Goal: Information Seeking & Learning: Find specific page/section

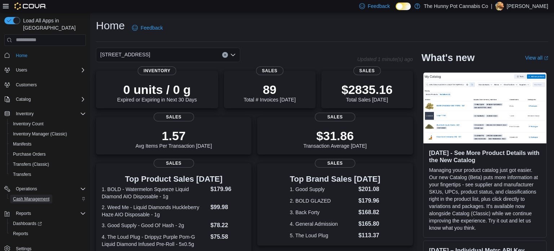
click at [37, 196] on span "Cash Management" at bounding box center [31, 198] width 36 height 9
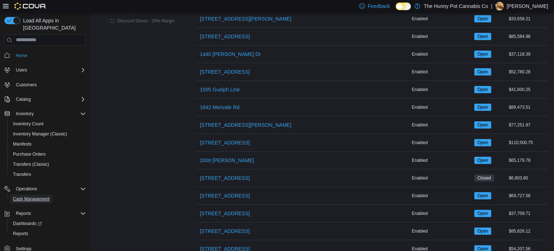
scroll to position [195, 0]
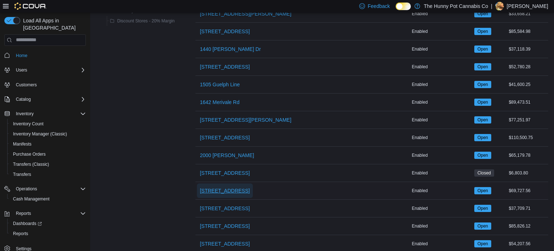
click at [226, 192] on span "206 Bank Street" at bounding box center [225, 190] width 50 height 7
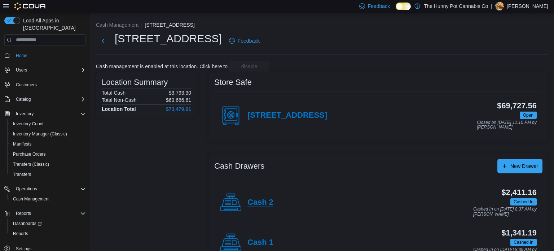
click at [255, 202] on h4 "Cash 2" at bounding box center [260, 202] width 26 height 9
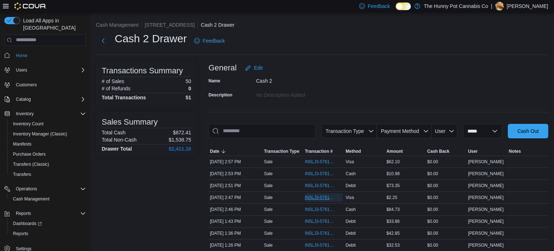
click at [310, 195] on span "IN5LJ3-5761866" at bounding box center [320, 197] width 31 height 6
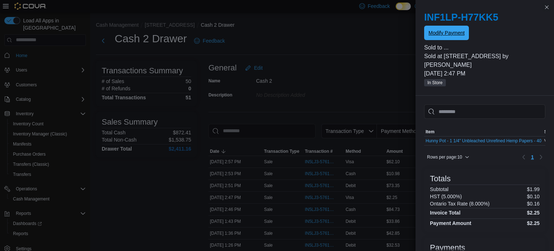
click at [453, 27] on span "Modify Payment" at bounding box center [447, 33] width 36 height 14
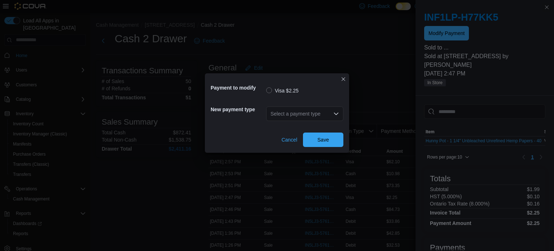
click at [333, 112] on icon "Open list of options" at bounding box center [336, 114] width 6 height 6
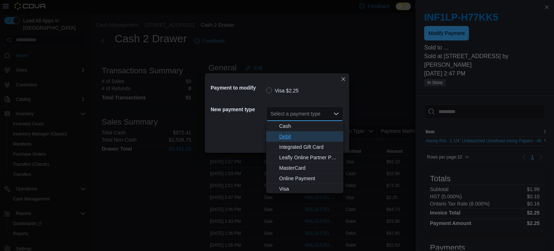
click at [308, 137] on span "Debit" at bounding box center [309, 136] width 60 height 7
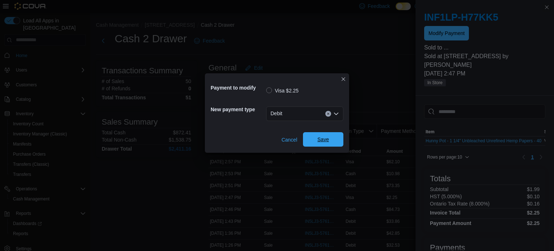
click at [317, 143] on span "Save" at bounding box center [323, 139] width 32 height 14
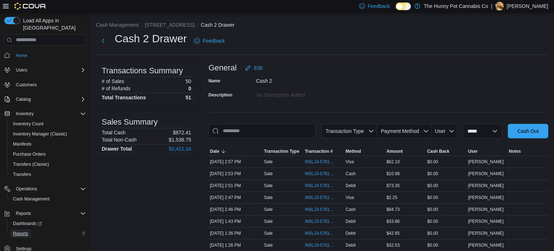
click at [16, 231] on span "Reports" at bounding box center [20, 234] width 15 height 6
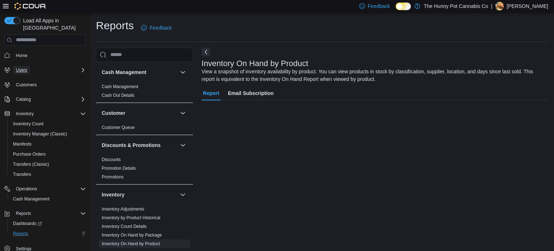
click at [24, 67] on span "Users" at bounding box center [21, 70] width 11 height 6
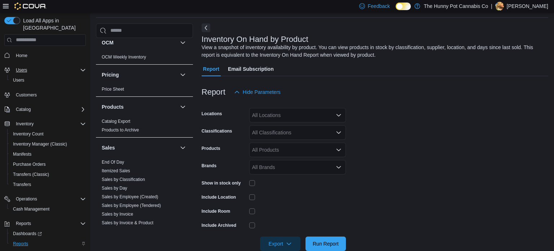
scroll to position [399, 0]
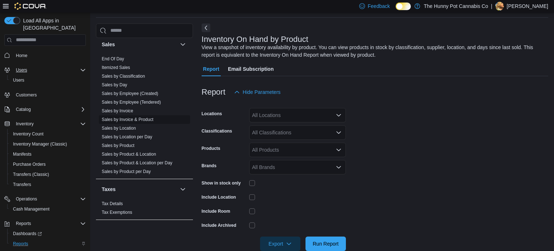
click at [126, 117] on link "Sales by Invoice & Product" at bounding box center [128, 119] width 52 height 5
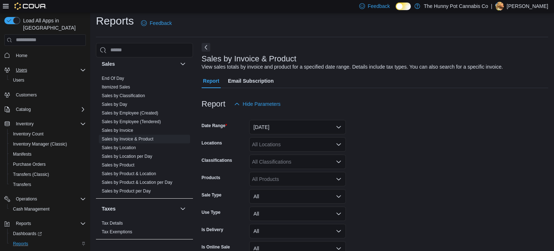
scroll to position [17, 0]
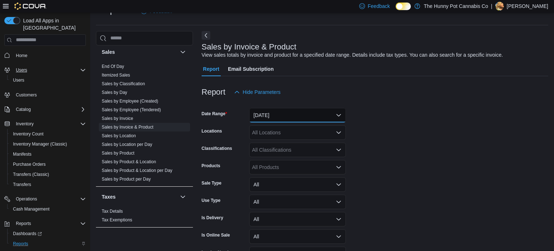
click at [304, 119] on button "Yesterday" at bounding box center [297, 115] width 97 height 14
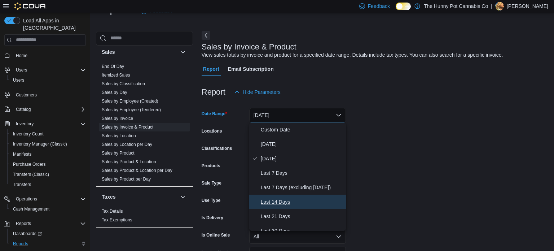
click at [278, 201] on span "Last 14 Days" at bounding box center [302, 201] width 82 height 9
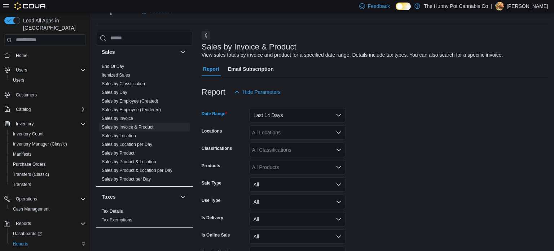
click at [267, 135] on div "All Locations" at bounding box center [297, 132] width 97 height 14
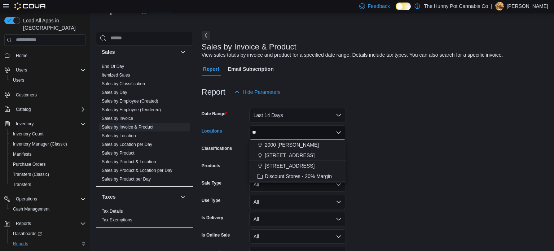
type input "**"
click at [276, 166] on span "206 Bank Street" at bounding box center [290, 165] width 50 height 7
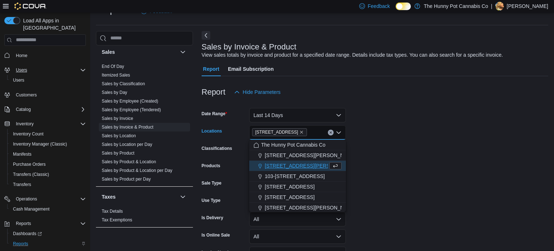
click at [410, 158] on form "Date Range Last 14 Days Locations 206 Bank Street Combo box. Selected. 206 Bank…" at bounding box center [375, 190] width 347 height 182
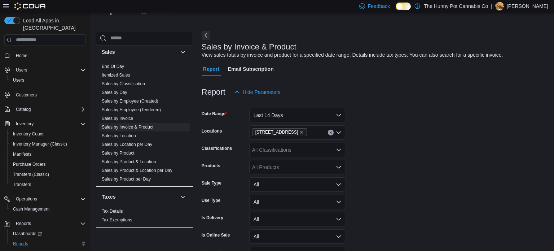
click at [312, 168] on div "All Products" at bounding box center [297, 167] width 97 height 14
type input "*"
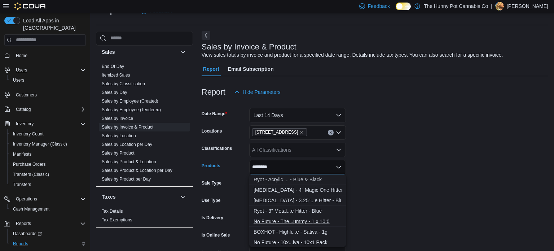
type input "********"
click at [290, 223] on div "No Future - The...ummy - 1 x 10:0" at bounding box center [298, 221] width 88 height 7
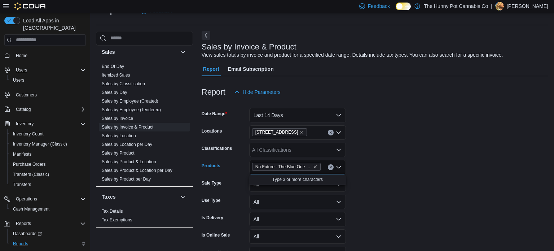
click at [416, 168] on form "Date Range Last 14 Days Locations 206 Bank Street Classifications All Classific…" at bounding box center [375, 190] width 347 height 182
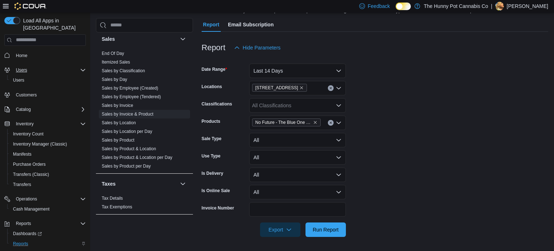
scroll to position [55, 0]
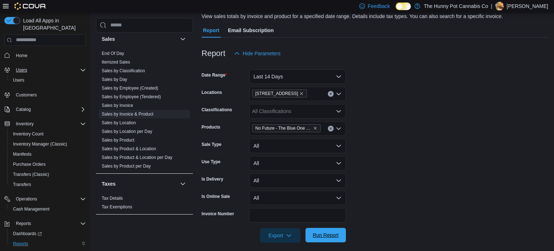
click at [330, 240] on span "Run Report" at bounding box center [326, 235] width 32 height 14
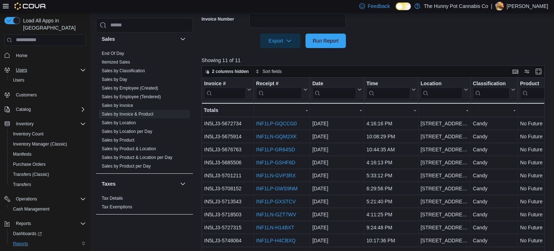
scroll to position [270, 0]
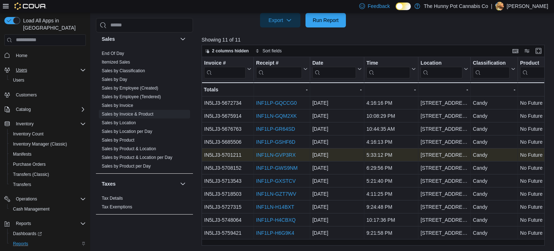
click at [286, 153] on link "INF1LN-GVP3RX" at bounding box center [276, 155] width 40 height 6
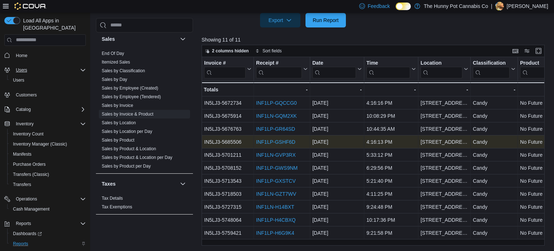
scroll to position [0, 0]
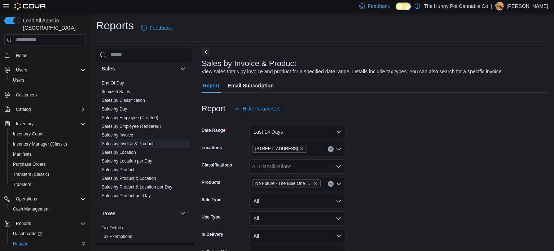
click at [330, 183] on icon "Clear input" at bounding box center [330, 183] width 3 height 3
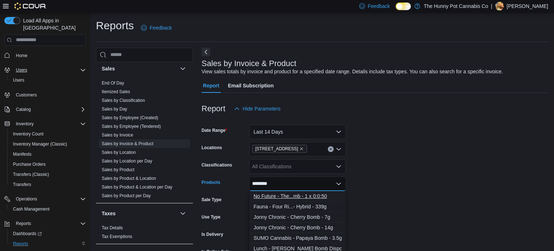
type input "********"
click at [263, 197] on div "No Future - The...mb - 1 x 0:0:50" at bounding box center [298, 195] width 88 height 7
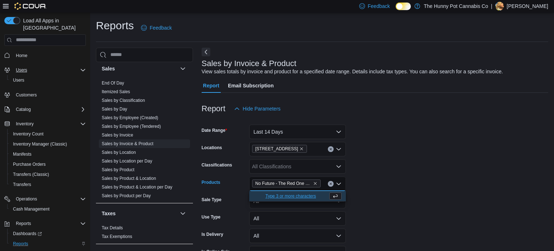
click at [399, 190] on form "Date Range Last 14 Days Locations 206 Bank Street Classifications All Classific…" at bounding box center [375, 207] width 347 height 182
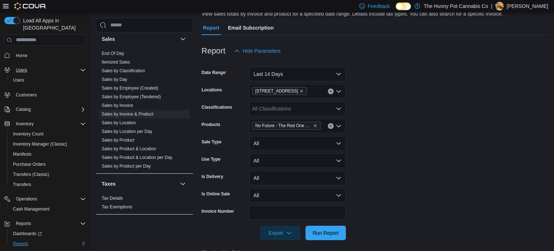
scroll to position [87, 0]
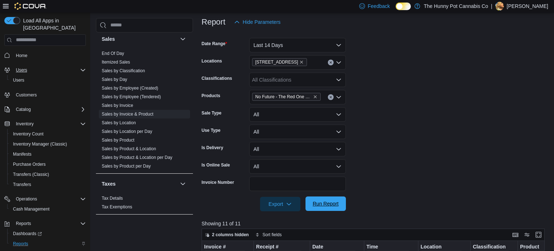
click at [339, 200] on span "Run Report" at bounding box center [326, 203] width 32 height 14
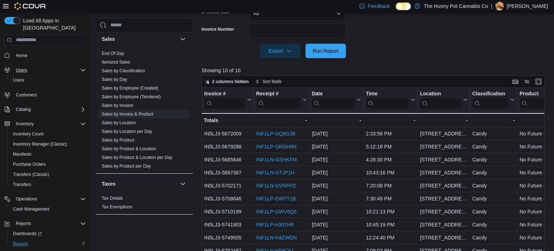
scroll to position [270, 0]
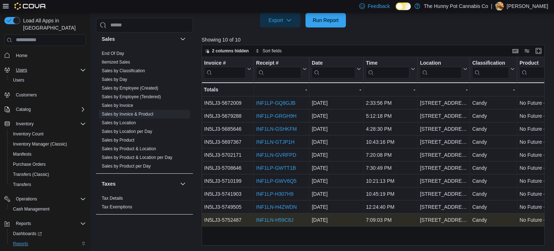
click at [264, 218] on link "INF1LN-H59C8J" at bounding box center [274, 220] width 37 height 6
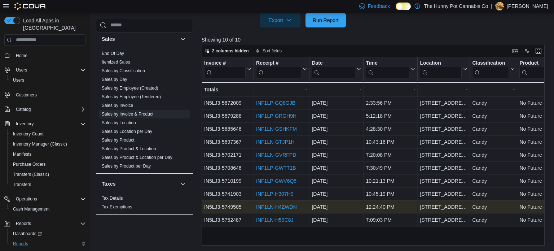
click at [283, 205] on link "INF1LN-H4ZWDN" at bounding box center [276, 207] width 41 height 6
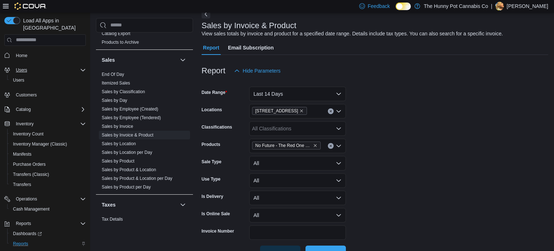
scroll to position [0, 0]
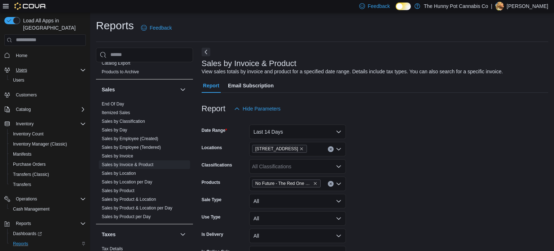
click at [35, 66] on div "Users" at bounding box center [49, 70] width 73 height 9
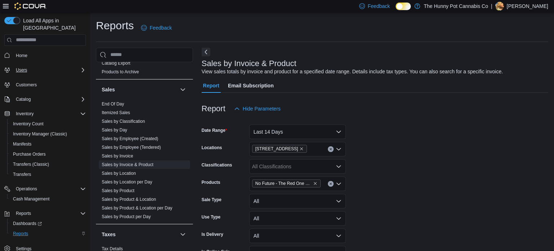
click at [35, 66] on div "Users" at bounding box center [49, 70] width 73 height 9
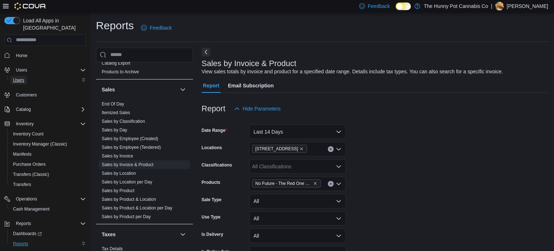
click at [21, 77] on span "Users" at bounding box center [18, 80] width 11 height 6
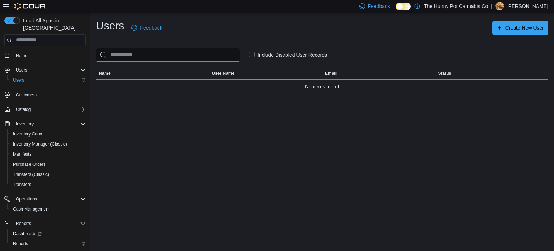
click at [218, 57] on input "search" at bounding box center [168, 55] width 144 height 14
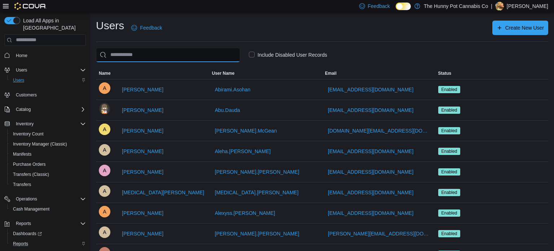
type input "*"
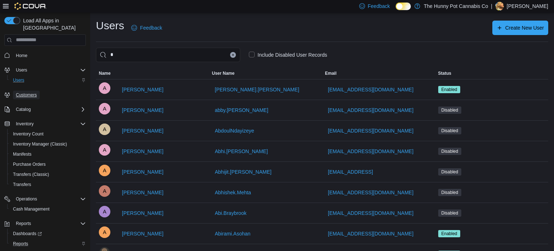
click at [30, 92] on span "Customers" at bounding box center [26, 95] width 21 height 6
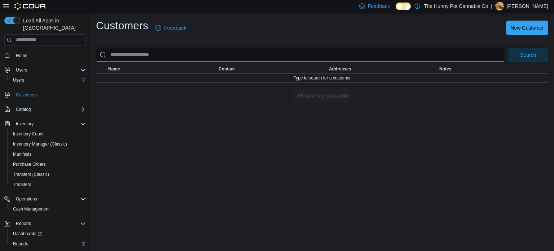
click at [182, 57] on input "search" at bounding box center [300, 55] width 409 height 14
click at [508, 48] on button "Search" at bounding box center [528, 55] width 40 height 14
type input "**********"
click at [508, 48] on button "Search" at bounding box center [528, 55] width 40 height 14
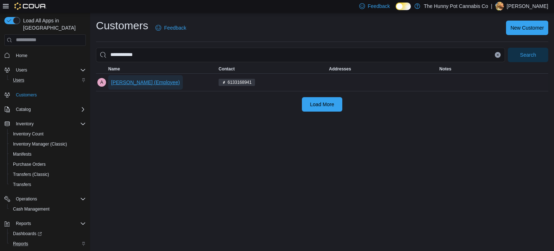
click at [134, 79] on span "Abby Dunkley (Employee)" at bounding box center [145, 82] width 69 height 7
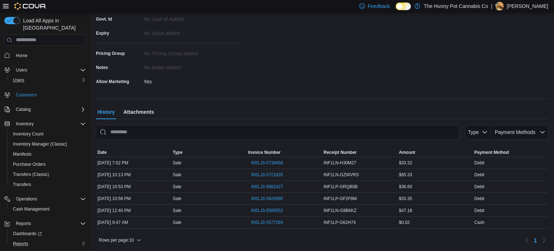
scroll to position [150, 0]
click at [285, 224] on button "IN5LJ3-5577284" at bounding box center [267, 222] width 38 height 9
click at [293, 224] on div "IN5LJ3-5577284" at bounding box center [284, 222] width 75 height 12
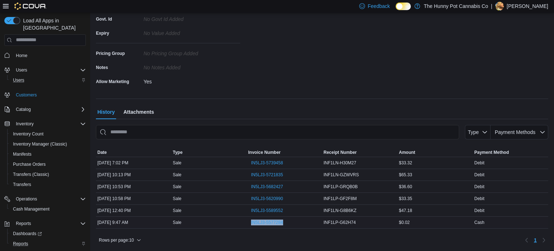
copy tr "IN5LJ3-5577284 Receipt Number"
click at [264, 220] on span "IN5LJ3-5577284" at bounding box center [267, 222] width 32 height 6
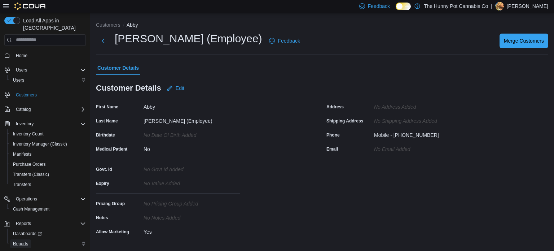
click at [22, 241] on span "Reports" at bounding box center [20, 244] width 15 height 6
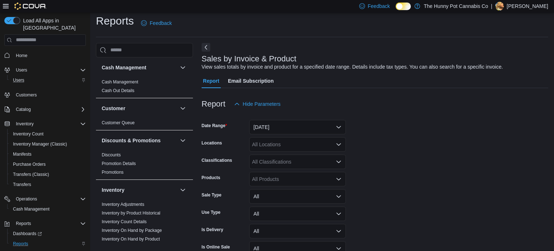
scroll to position [17, 0]
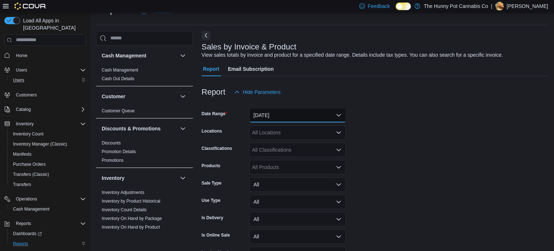
click at [278, 111] on button "Yesterday" at bounding box center [297, 115] width 97 height 14
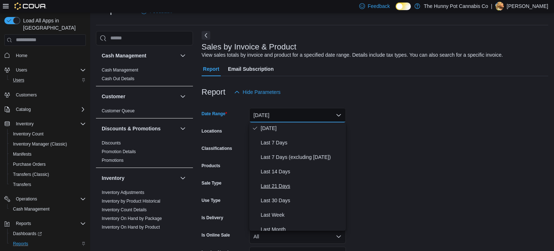
scroll to position [32, 0]
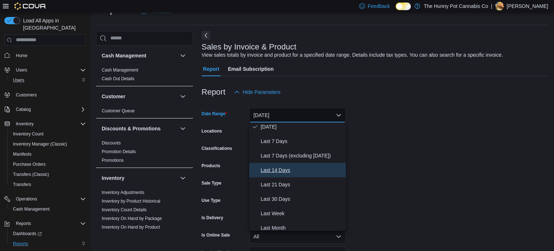
click at [275, 172] on span "Last 14 Days" at bounding box center [302, 170] width 82 height 9
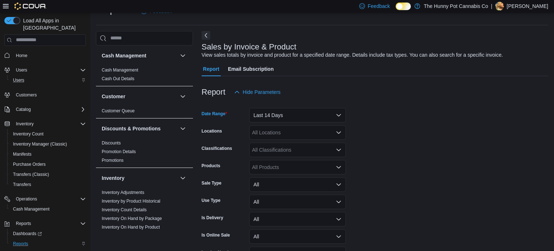
click at [276, 133] on div "All Locations" at bounding box center [297, 132] width 97 height 14
type input "***"
click at [278, 143] on span "206 Bank Street" at bounding box center [290, 144] width 50 height 7
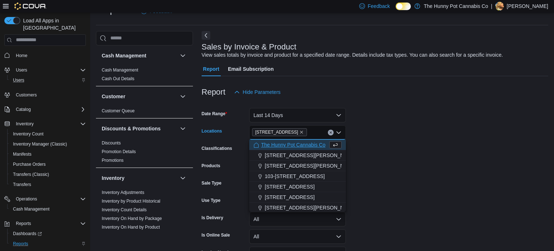
click at [389, 142] on form "Date Range Last 14 Days Locations 206 Bank Street Combo box. Selected. 206 Bank…" at bounding box center [375, 190] width 347 height 182
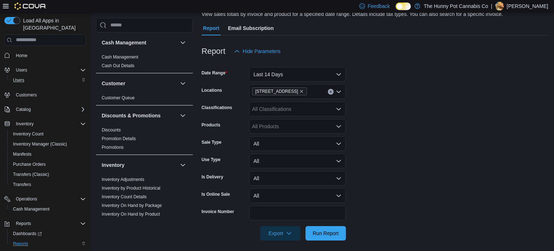
scroll to position [58, 0]
click at [275, 126] on div "All Products" at bounding box center [297, 125] width 97 height 14
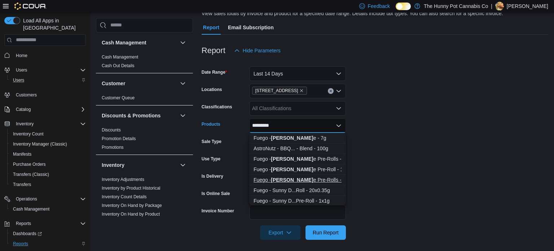
type input "*********"
click at [277, 178] on strong "Sunny Daz" at bounding box center [292, 180] width 42 height 6
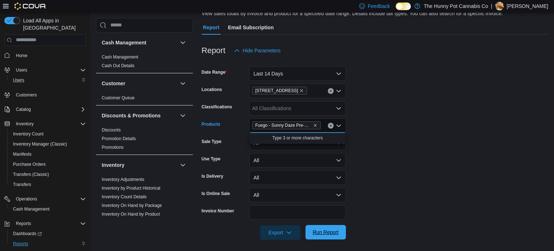
click at [330, 233] on span "Run Report" at bounding box center [326, 231] width 26 height 7
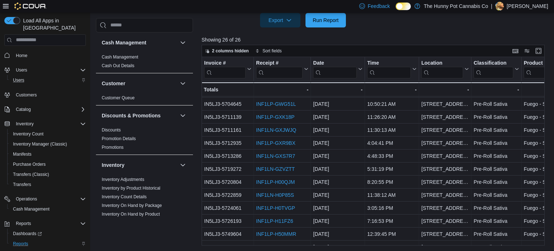
scroll to position [142, 0]
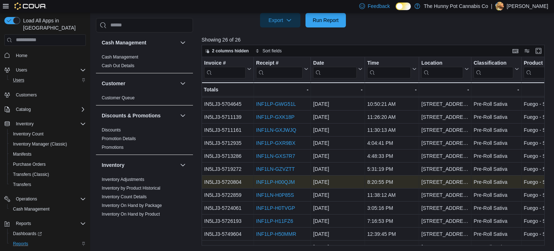
click at [281, 181] on link "INF1LP-H00QJM" at bounding box center [275, 182] width 39 height 6
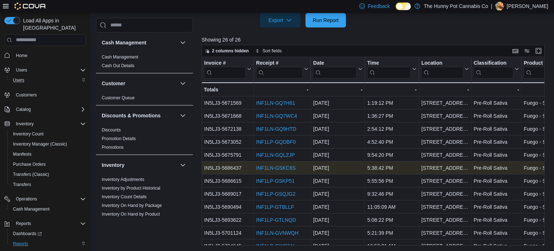
scroll to position [0, 0]
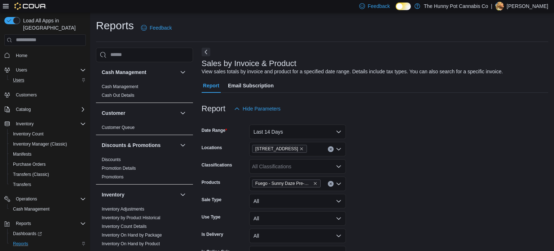
click at [328, 184] on button "Clear input" at bounding box center [331, 184] width 6 height 6
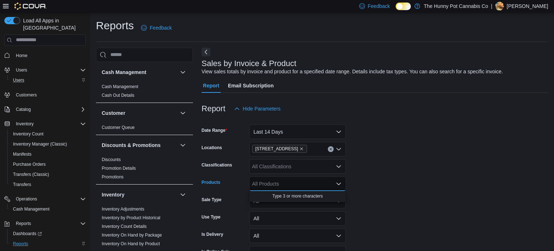
paste input "**********"
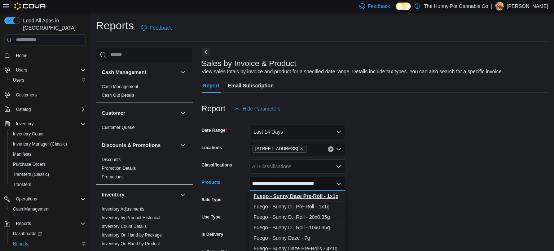
type input "**********"
click at [320, 193] on strong "Fuego - Sunny Daze Pre-Roll - 1x1g" at bounding box center [296, 196] width 85 height 6
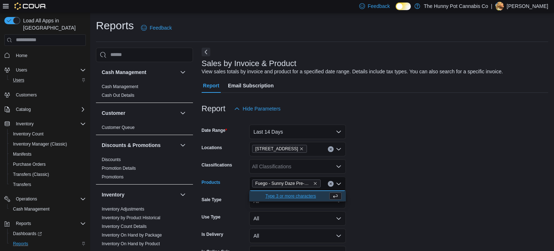
scroll to position [0, 0]
click at [389, 177] on form "Date Range Last 14 Days Locations 206 Bank Street Classifications All Classific…" at bounding box center [375, 207] width 347 height 182
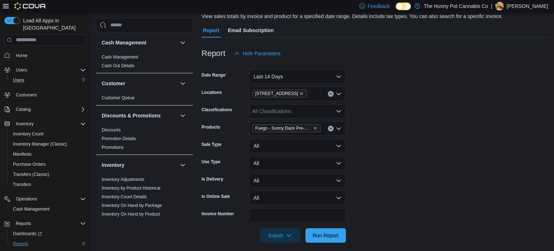
scroll to position [62, 0]
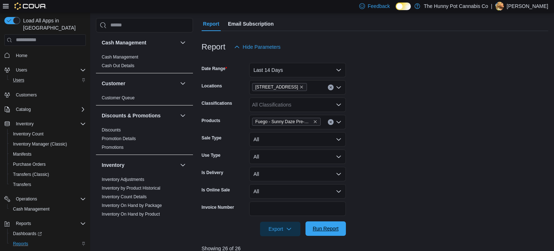
click at [317, 229] on span "Run Report" at bounding box center [326, 228] width 26 height 7
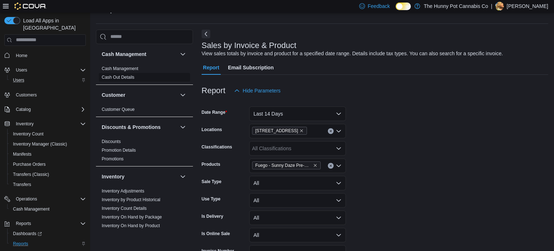
scroll to position [17, 0]
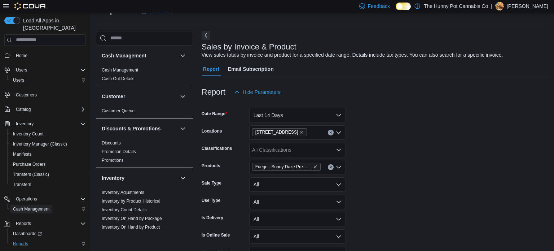
click at [26, 206] on span "Cash Management" at bounding box center [31, 209] width 36 height 6
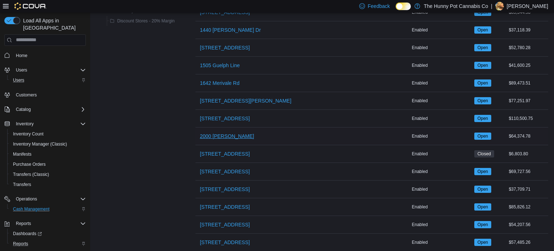
scroll to position [224, 0]
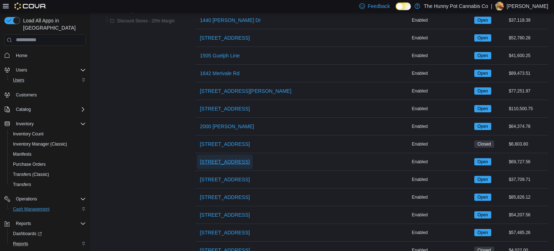
click at [221, 165] on span "206 Bank Street" at bounding box center [225, 161] width 50 height 14
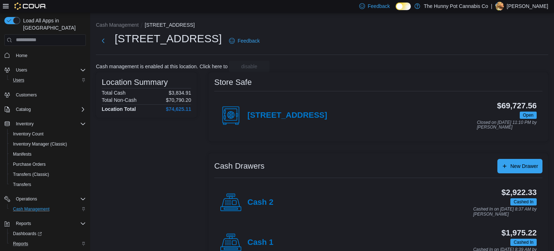
click at [258, 236] on div "Cash 1" at bounding box center [246, 243] width 53 height 22
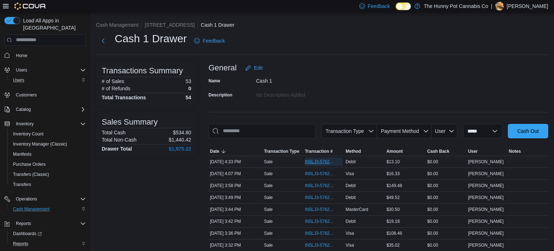
click at [315, 162] on span "IN5LJ3-5762662" at bounding box center [320, 162] width 31 height 6
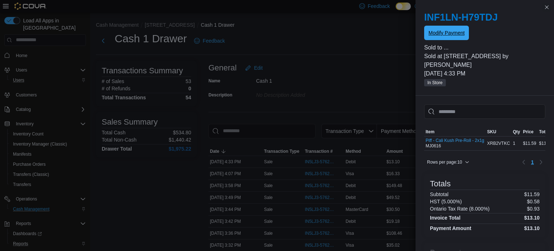
click at [442, 37] on span "Modify Payment" at bounding box center [447, 33] width 36 height 14
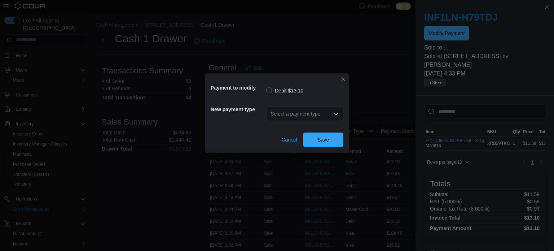
click at [326, 113] on div "Select a payment type" at bounding box center [304, 113] width 77 height 14
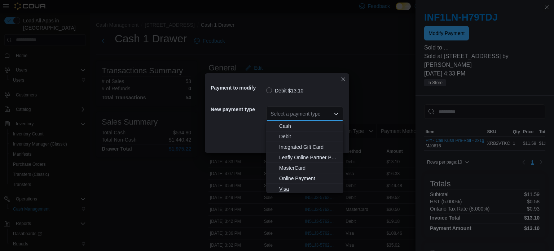
click at [291, 187] on span "Visa" at bounding box center [309, 188] width 60 height 7
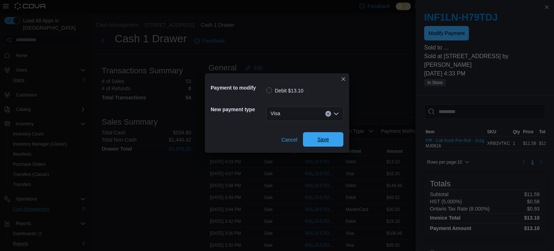
click at [326, 142] on span "Save" at bounding box center [323, 139] width 12 height 7
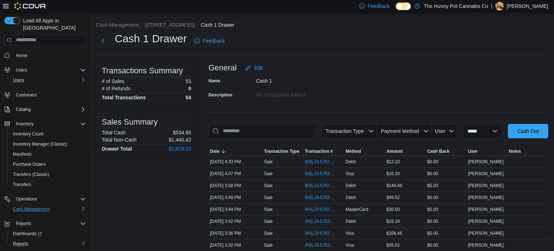
scroll to position [12, 0]
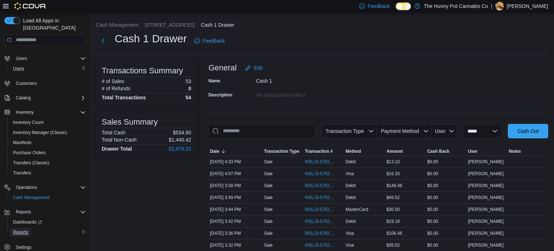
click at [21, 229] on span "Reports" at bounding box center [20, 232] width 15 height 6
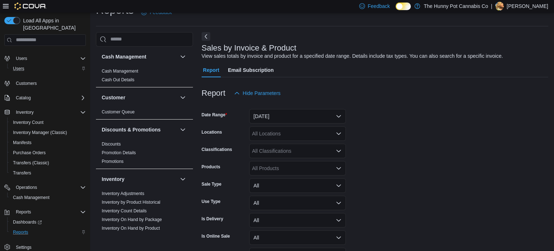
scroll to position [17, 0]
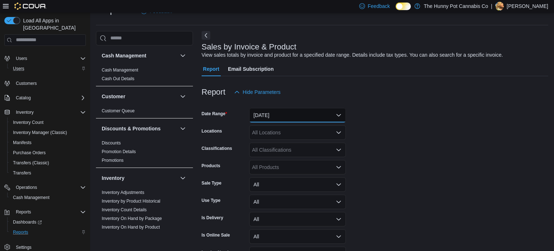
click at [299, 114] on button "Yesterday" at bounding box center [297, 115] width 97 height 14
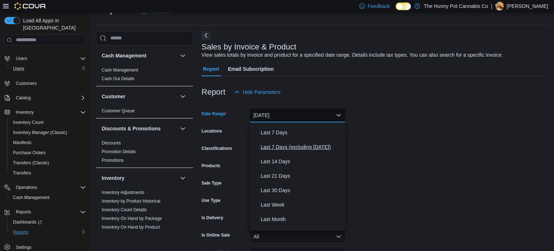
scroll to position [41, 0]
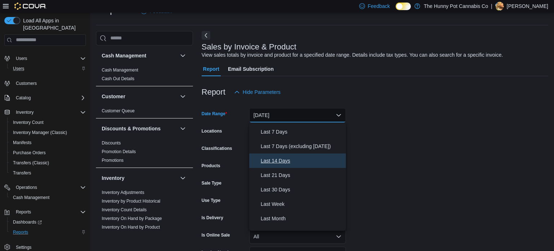
click at [278, 159] on span "Last 14 Days" at bounding box center [302, 160] width 82 height 9
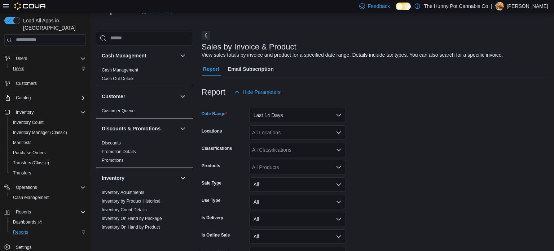
click at [274, 133] on div "All Locations" at bounding box center [297, 132] width 97 height 14
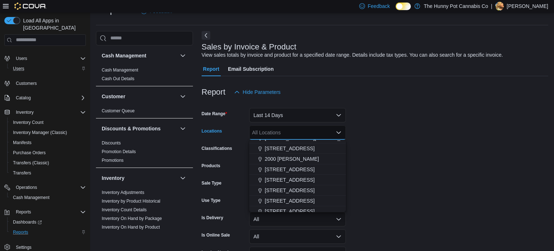
scroll to position [152, 0]
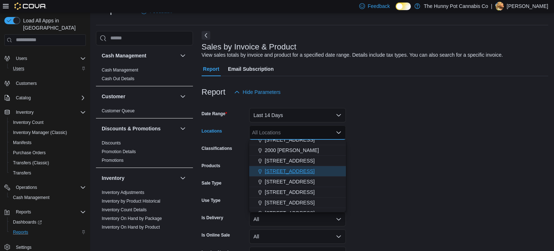
click at [274, 172] on span "206 Bank Street" at bounding box center [290, 170] width 50 height 7
click at [360, 139] on form "Date Range Last 14 Days Locations 206 Bank Street Combo box. Selected. 206 Bank…" at bounding box center [375, 190] width 347 height 182
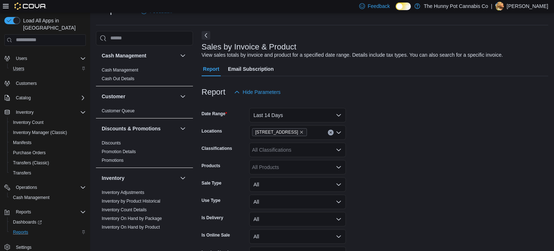
click at [283, 167] on div "All Products" at bounding box center [297, 167] width 97 height 14
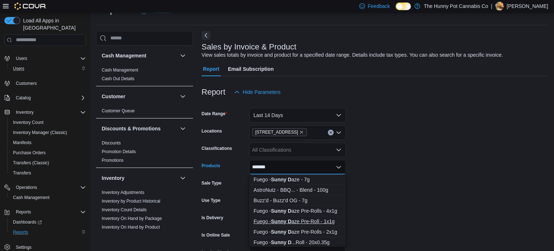
type input "*******"
click at [288, 218] on strong "Sunny D" at bounding box center [281, 221] width 21 height 6
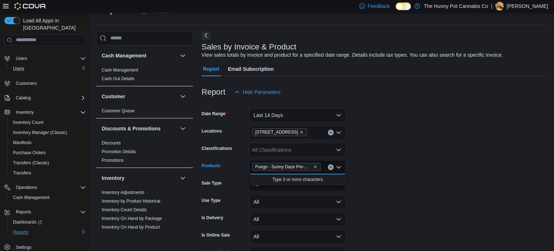
click at [406, 172] on form "Date Range Last 14 Days Locations 206 Bank Street Classifications All Classific…" at bounding box center [375, 190] width 347 height 182
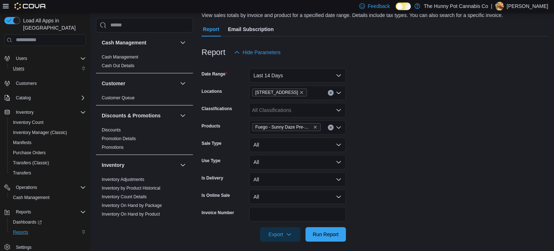
scroll to position [61, 0]
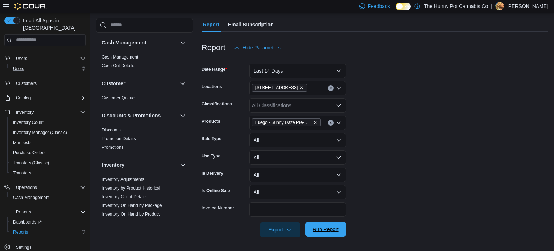
click at [335, 228] on span "Run Report" at bounding box center [326, 228] width 26 height 7
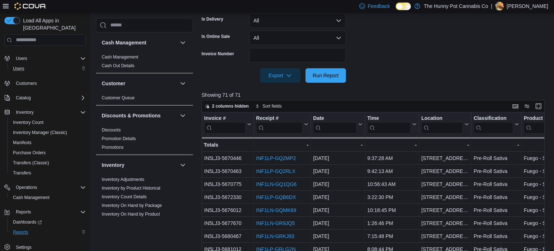
scroll to position [217, 0]
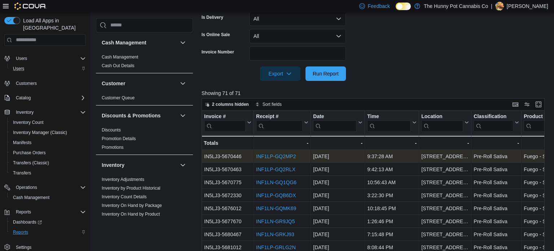
click at [282, 157] on link "INF1LP-GQ2MP2" at bounding box center [276, 156] width 40 height 6
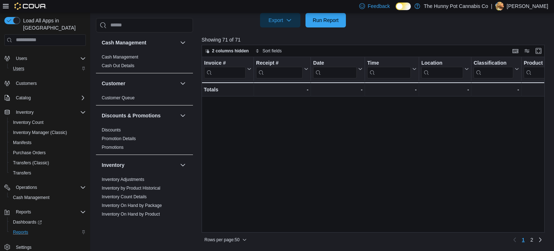
scroll to position [30, 0]
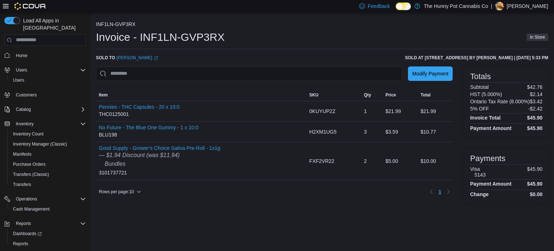
click at [174, 40] on h1 "Invoice - INF1LN-GVP3RX" at bounding box center [160, 37] width 129 height 14
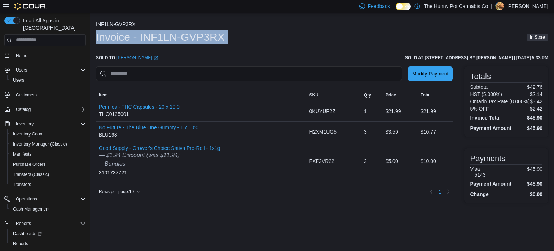
copy div "Invoice - INF1LN-GVP3RX"
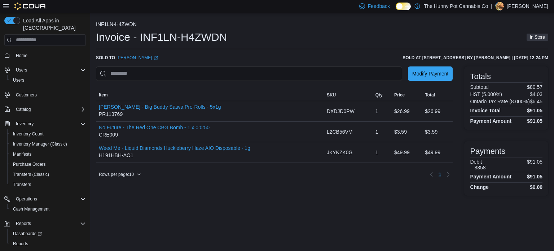
click at [177, 36] on h1 "Invoice - INF1LN-H4ZWDN" at bounding box center [161, 37] width 131 height 14
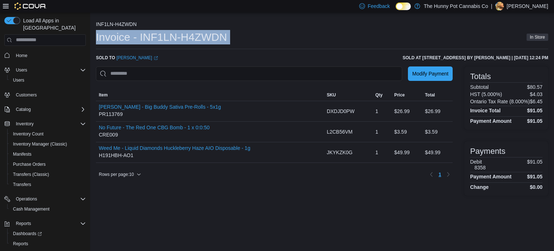
copy div "Invoice - INF1LN-H4ZWDN"
